Goal: Answer question/provide support: Share knowledge or assist other users

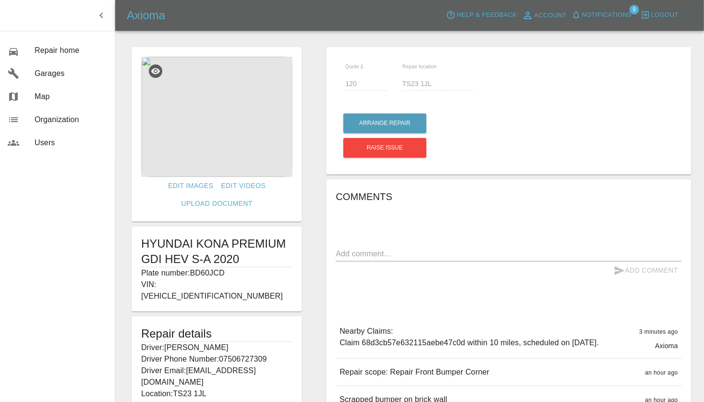
click at [202, 143] on img at bounding box center [216, 117] width 151 height 120
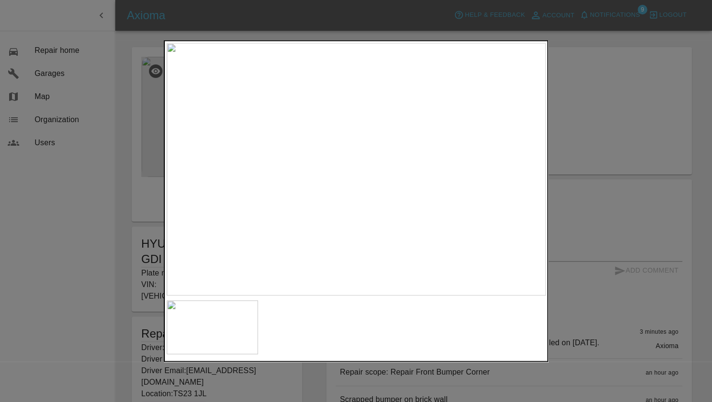
click at [332, 215] on img at bounding box center [356, 169] width 379 height 252
click at [587, 171] on div at bounding box center [356, 201] width 712 height 402
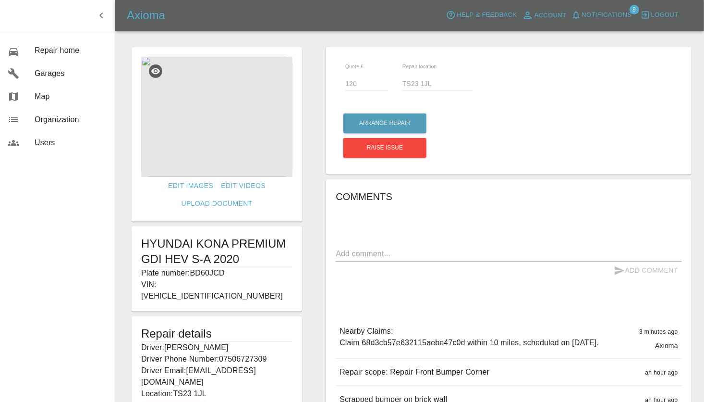
click at [381, 248] on textarea at bounding box center [509, 253] width 346 height 11
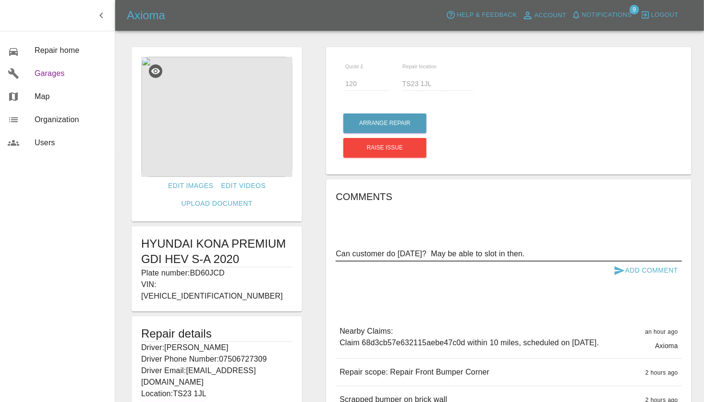
type textarea "Can customer do [DATE]? May be able to slot in then."
click at [622, 269] on icon "submit" at bounding box center [620, 270] width 10 height 9
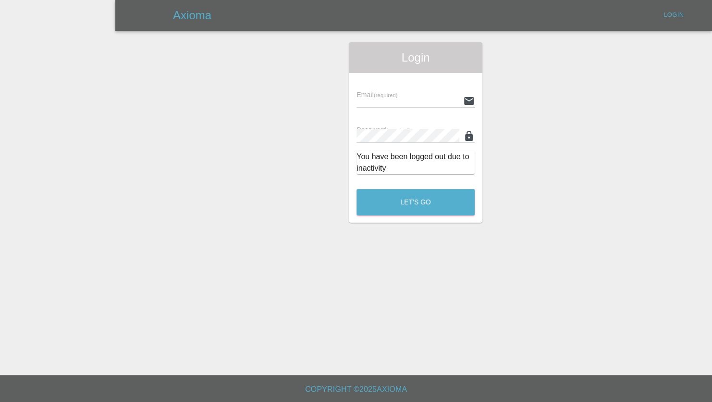
type input "[PERSON_NAME][EMAIL_ADDRESS][PERSON_NAME][DOMAIN_NAME]"
click at [418, 201] on button "Let's Go" at bounding box center [416, 202] width 118 height 26
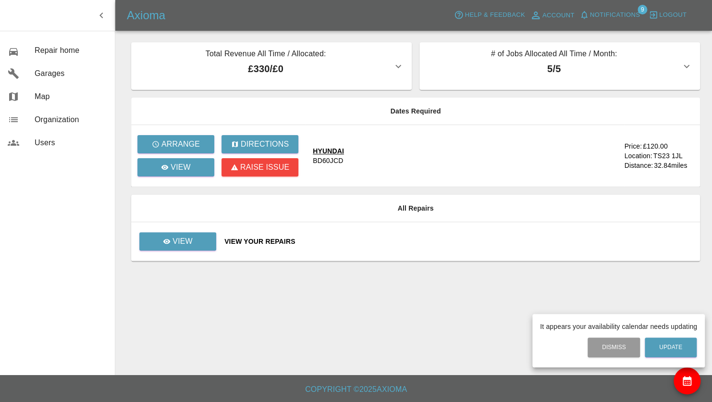
click at [187, 241] on div at bounding box center [356, 201] width 712 height 402
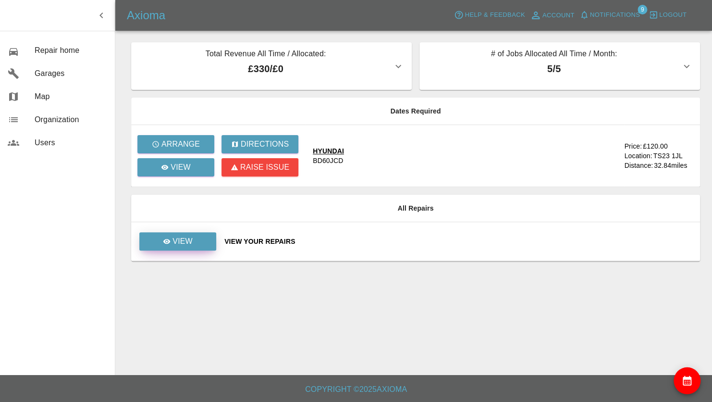
click at [179, 238] on p "View" at bounding box center [182, 241] width 20 height 12
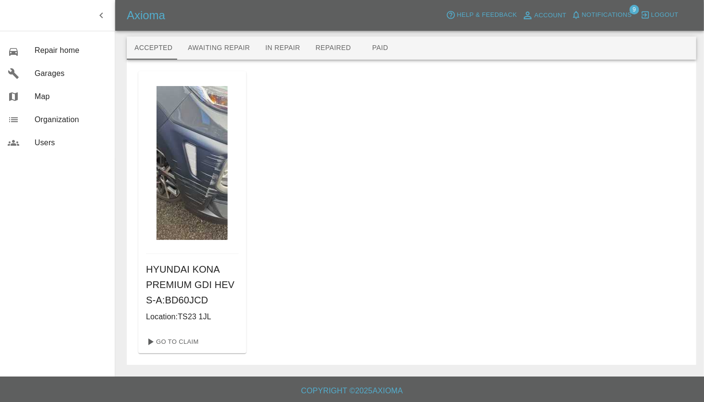
scroll to position [7, 0]
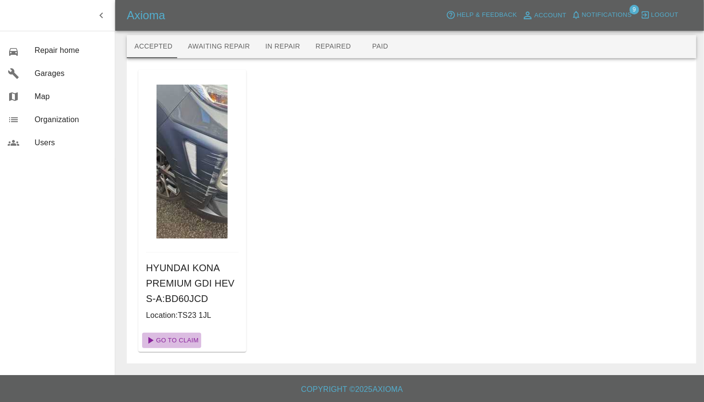
click at [184, 343] on link "Go To Claim" at bounding box center [171, 339] width 59 height 15
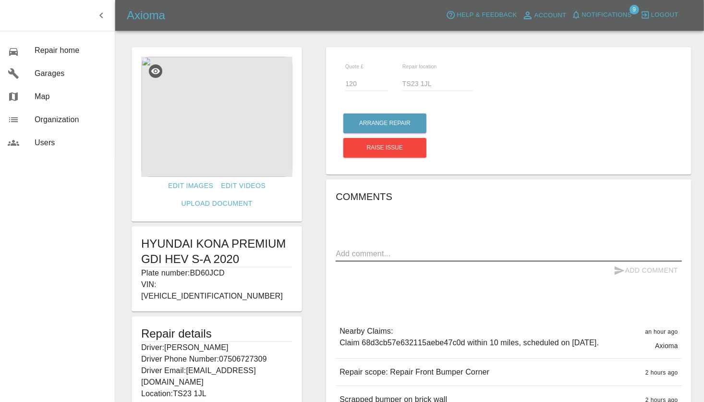
click at [387, 250] on textarea at bounding box center [509, 253] width 346 height 11
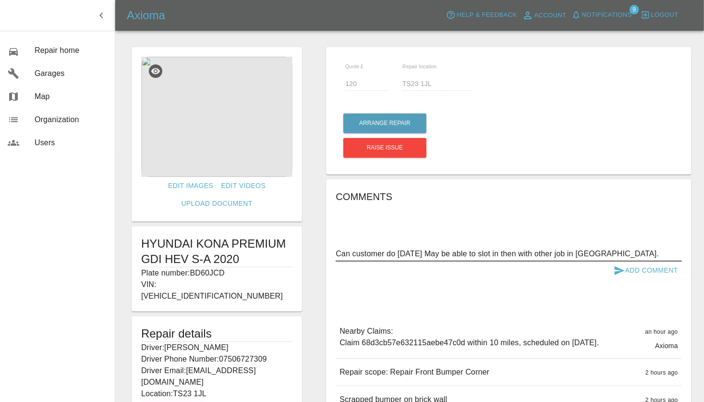
click at [432, 255] on textarea "Can customer do [DATE] May be able to slot in then with other job in [GEOGRAPHI…" at bounding box center [509, 253] width 346 height 11
type textarea "Can customer do [DATE]? May be able to slot in then with other job in [GEOGRAPH…"
click at [639, 267] on button "Add Comment" at bounding box center [646, 270] width 72 height 18
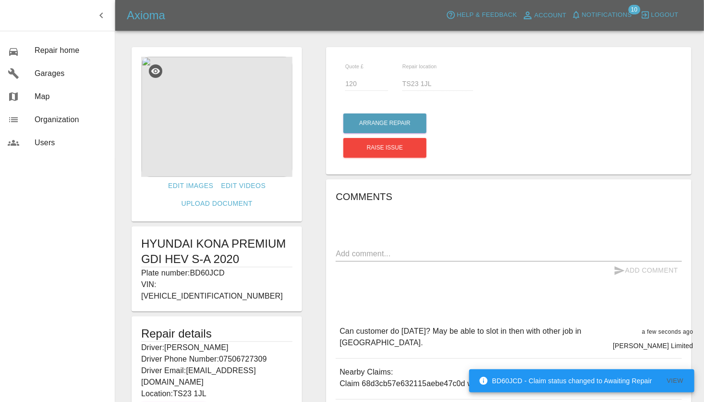
click at [337, 12] on div "Axioma Help & Feedback Account Notifications 10 Logout" at bounding box center [410, 15] width 566 height 15
